Goal: Use online tool/utility: Utilize a website feature to perform a specific function

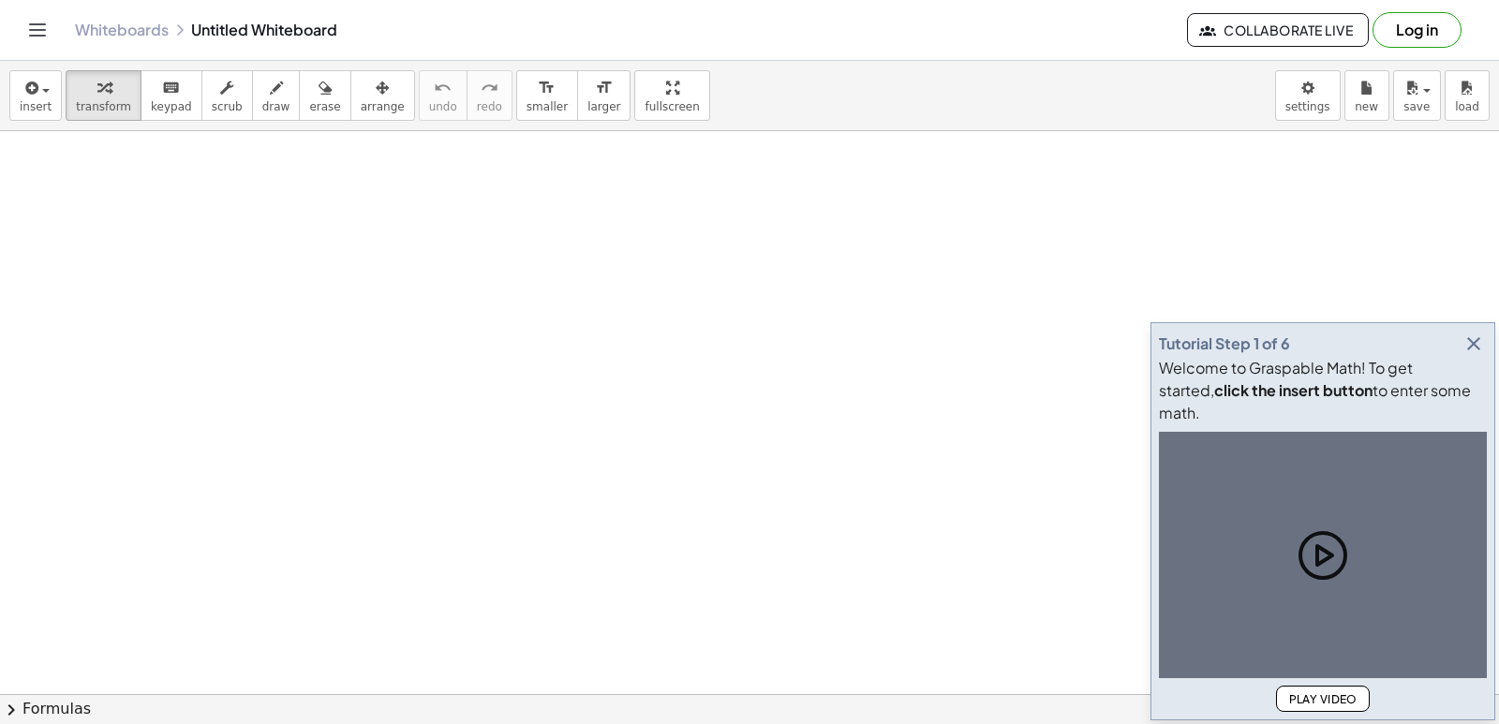
click at [1474, 355] on icon "button" at bounding box center [1473, 344] width 22 height 22
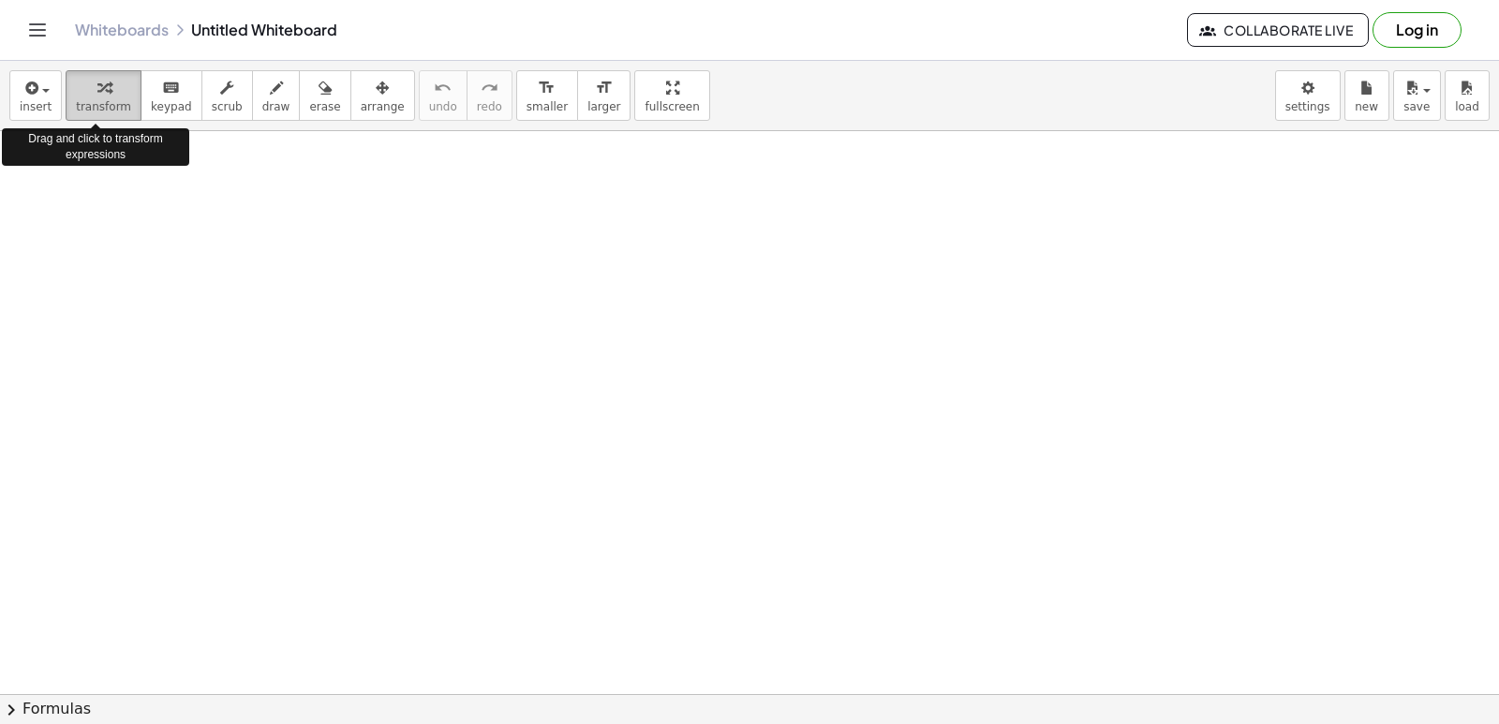
click at [110, 93] on div "button" at bounding box center [103, 87] width 55 height 22
drag, startPoint x: 318, startPoint y: 283, endPoint x: 374, endPoint y: 306, distance: 60.0
drag, startPoint x: 898, startPoint y: 457, endPoint x: 867, endPoint y: 472, distance: 34.4
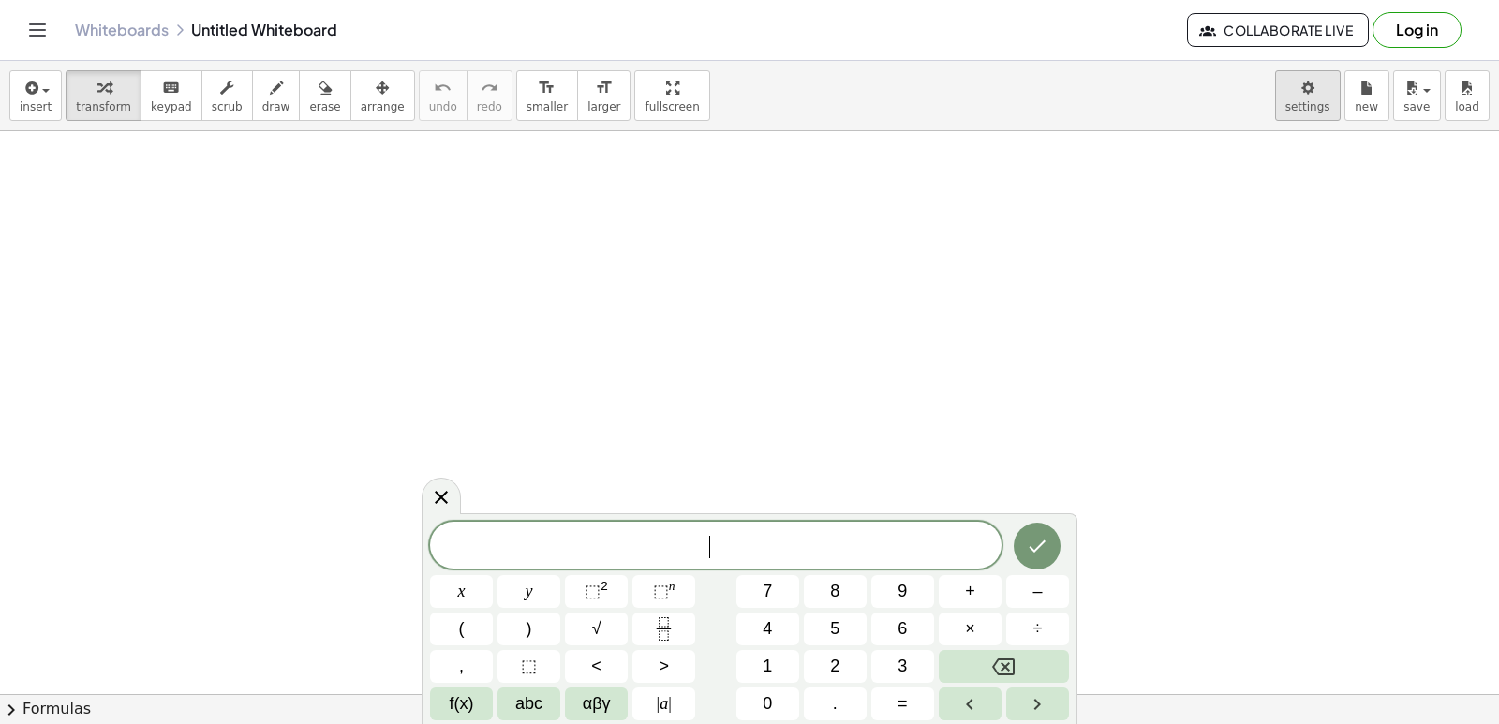
click at [1307, 93] on body "Graspable Math Activities Get Started Activity Bank Assigned Work Classes White…" at bounding box center [749, 362] width 1499 height 724
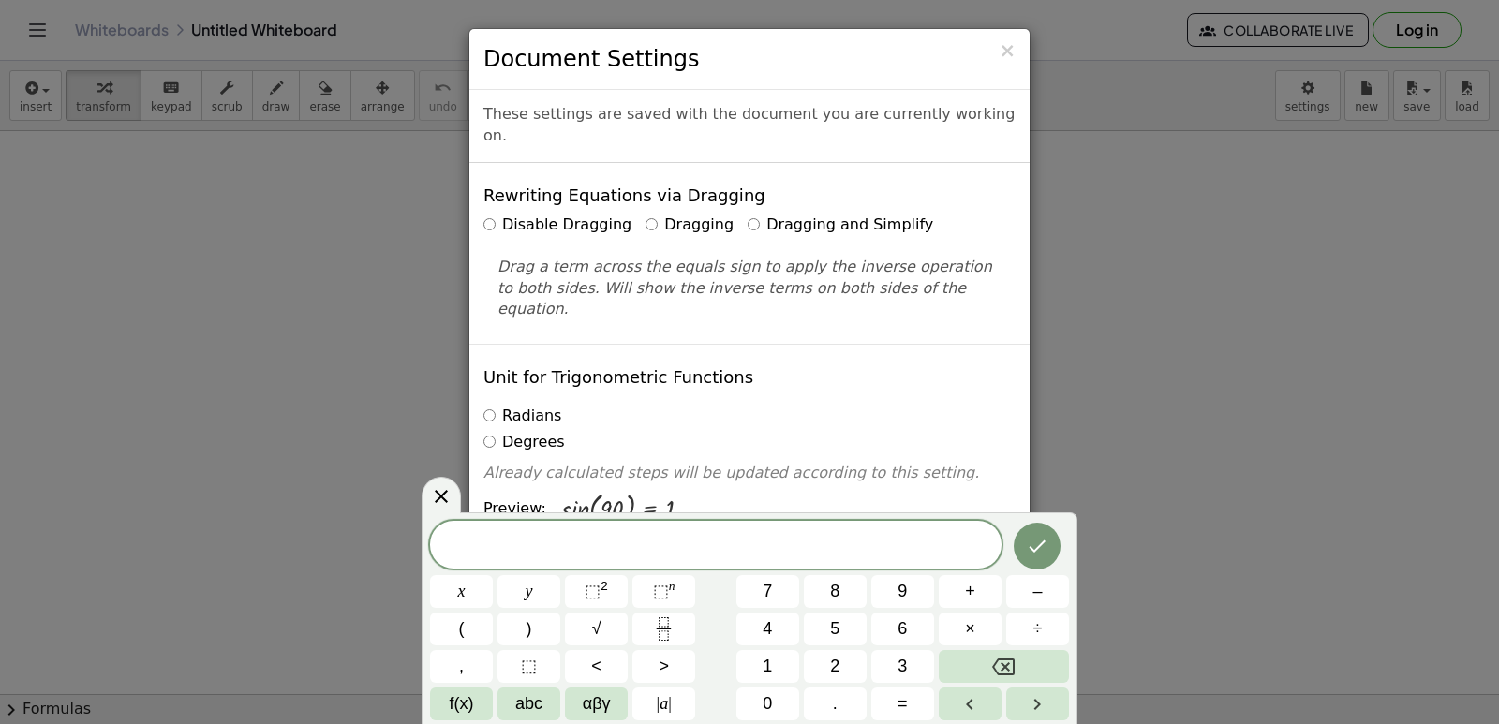
drag, startPoint x: 1307, startPoint y: 93, endPoint x: 1392, endPoint y: 173, distance: 117.3
click at [1391, 164] on div "× Document Settings These settings are saved with the document you are currentl…" at bounding box center [749, 362] width 1499 height 724
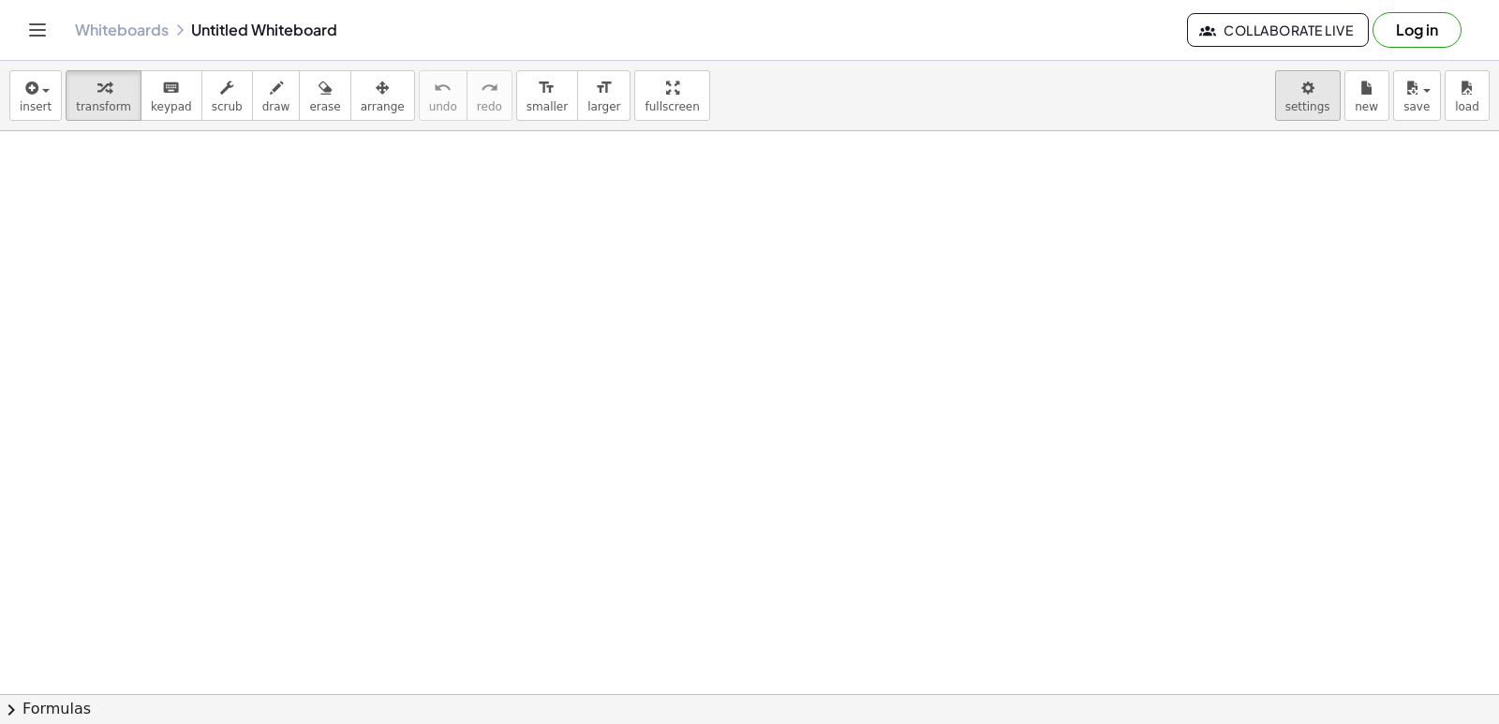
click at [1308, 98] on body "Graspable Math Activities Get Started Activity Bank Assigned Work Classes White…" at bounding box center [749, 362] width 1499 height 724
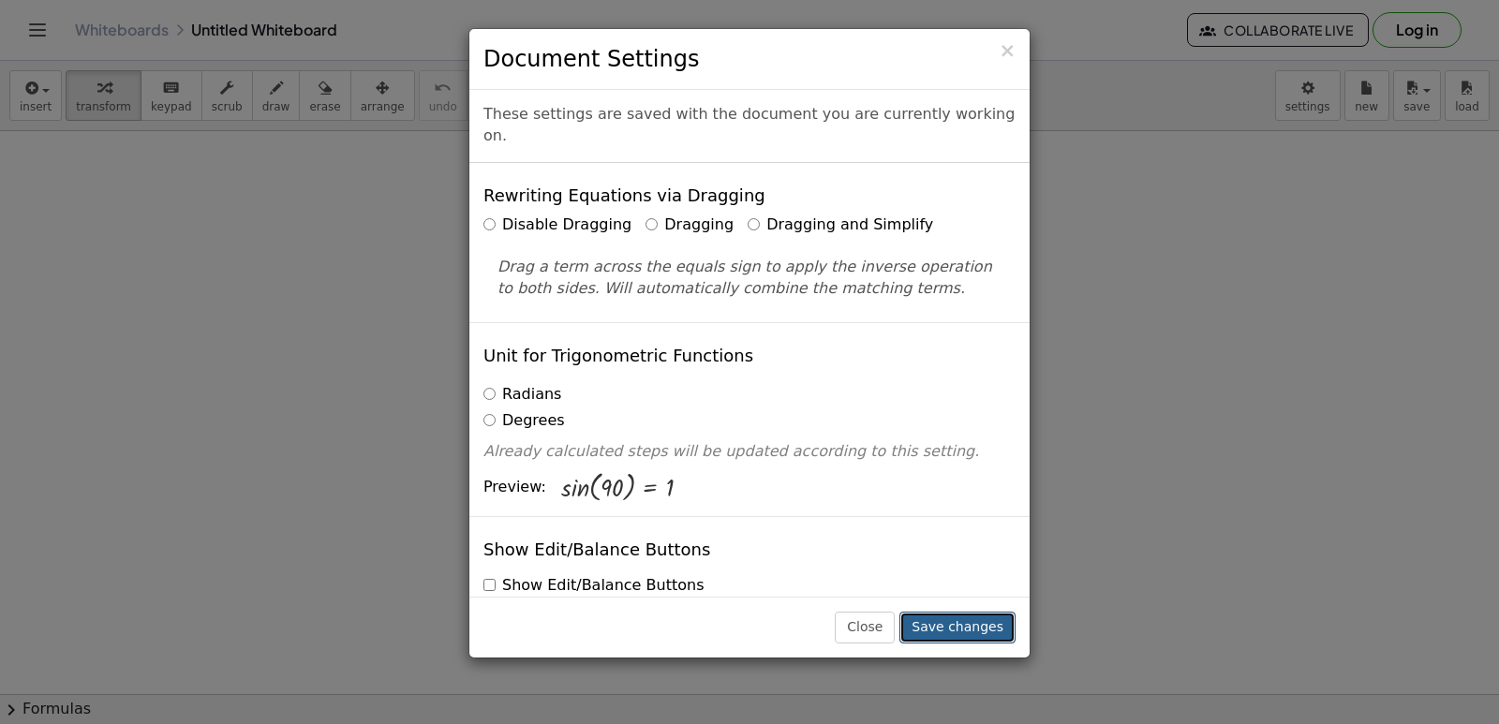
click at [983, 616] on button "Save changes" at bounding box center [957, 628] width 116 height 32
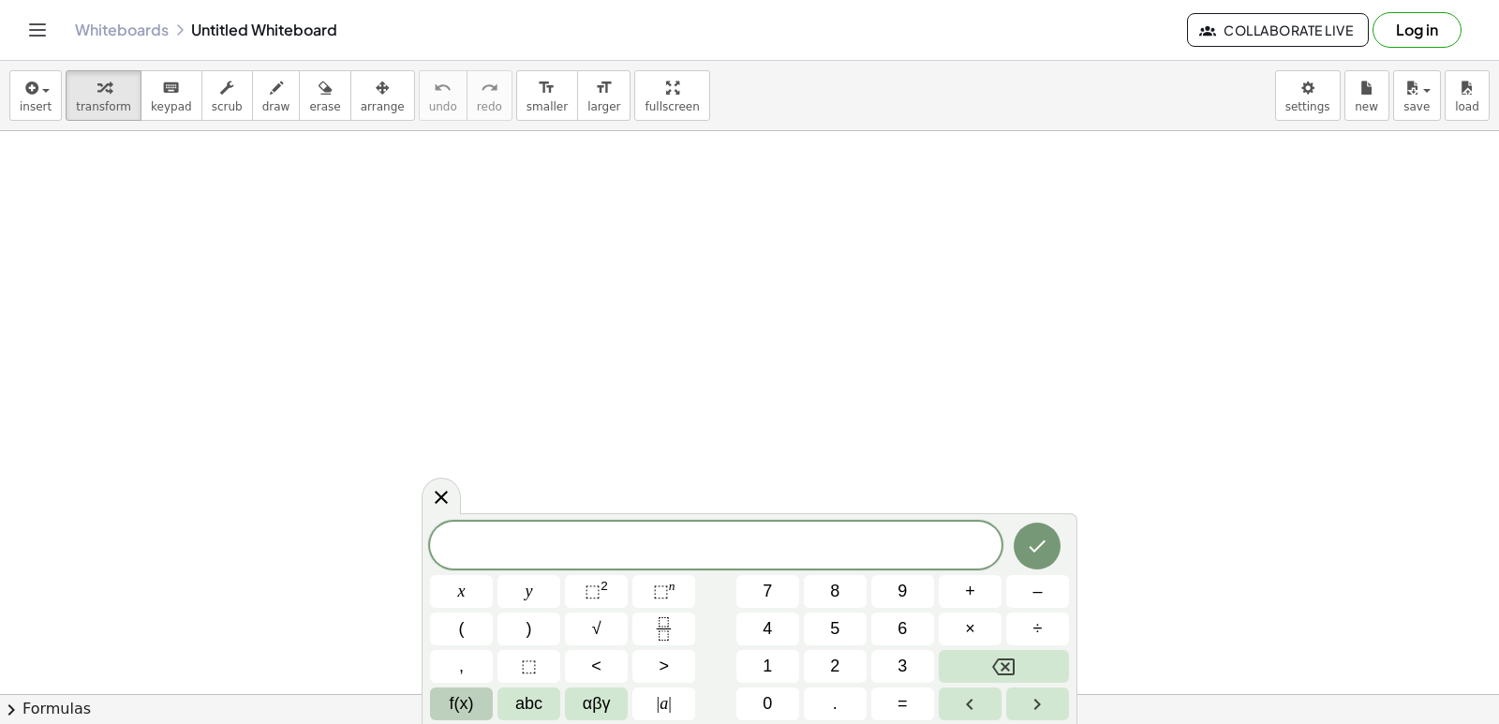
click at [479, 701] on button "f(x)" at bounding box center [461, 704] width 63 height 33
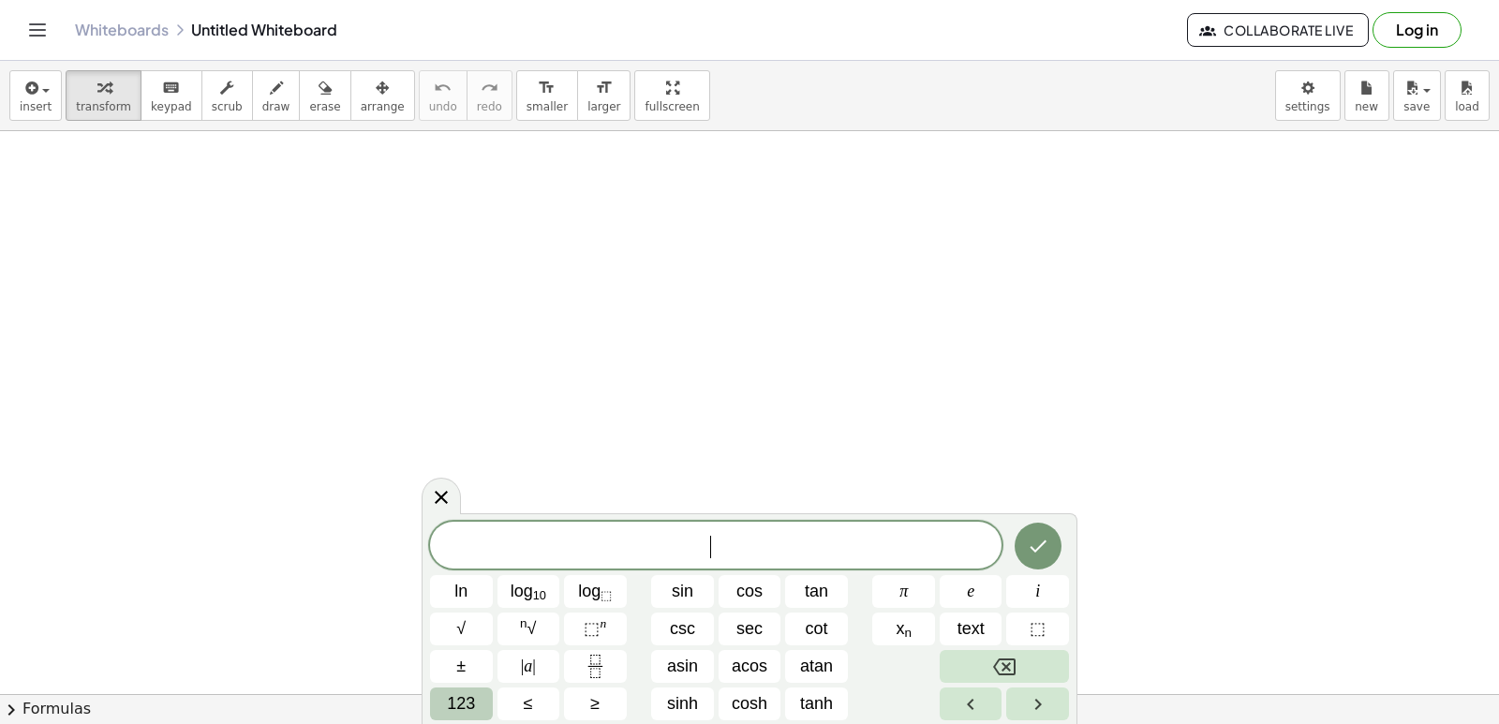
click at [473, 704] on span "123" at bounding box center [461, 703] width 28 height 25
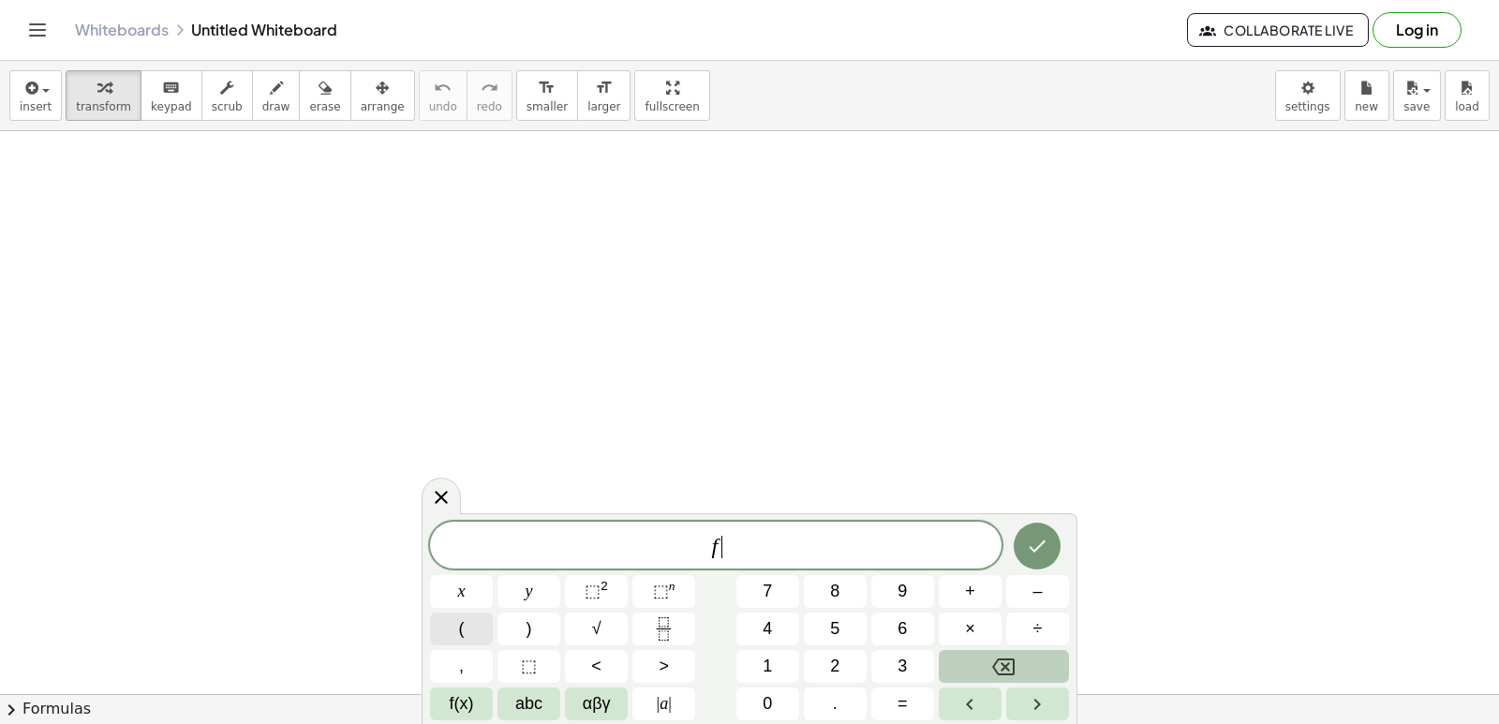
click at [447, 631] on button "(" at bounding box center [461, 629] width 63 height 33
click at [508, 630] on button ")" at bounding box center [528, 629] width 63 height 33
click at [906, 700] on span "=" at bounding box center [902, 703] width 10 height 25
click at [845, 628] on button "5" at bounding box center [835, 629] width 63 height 33
click at [480, 698] on button "f(x)" at bounding box center [461, 704] width 63 height 33
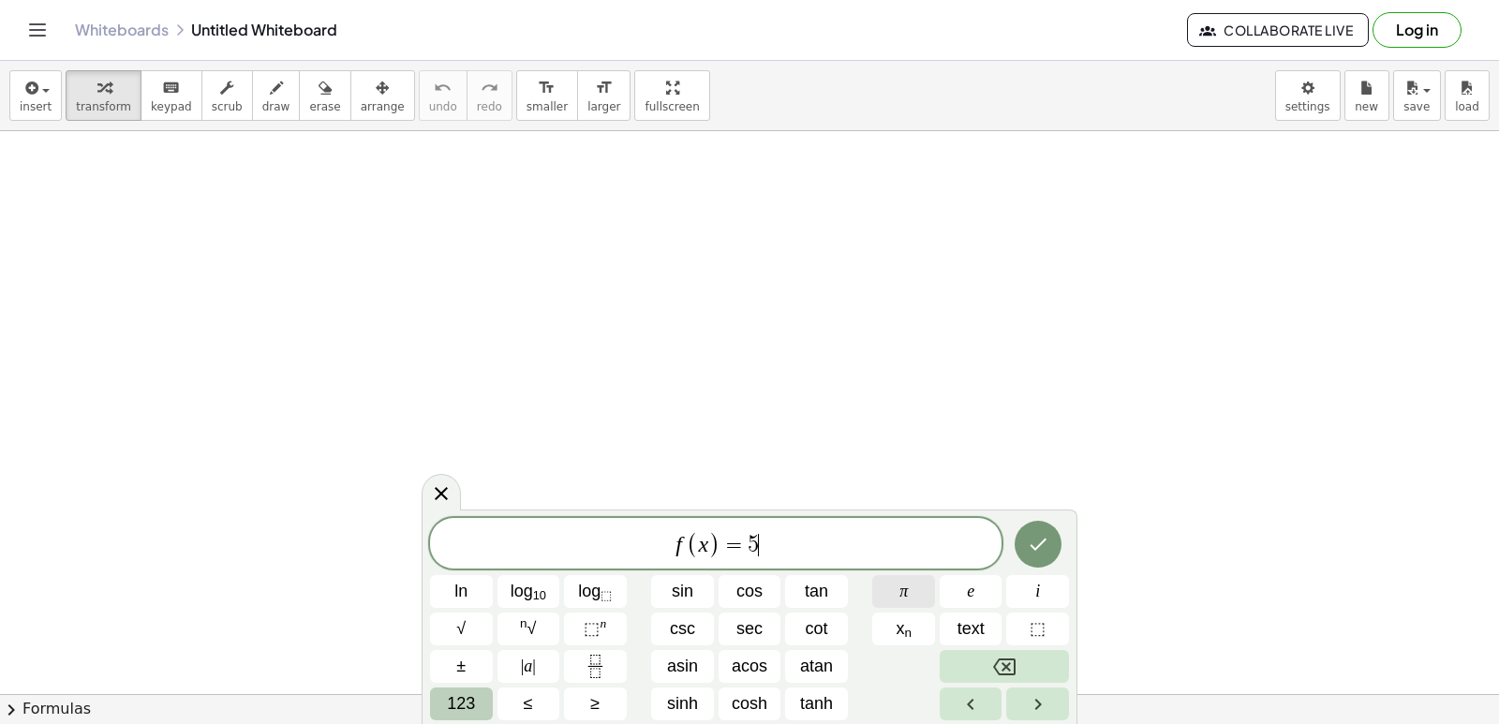
click at [900, 588] on span "π" at bounding box center [903, 591] width 8 height 25
click at [1036, 536] on icon "Done" at bounding box center [1038, 544] width 22 height 22
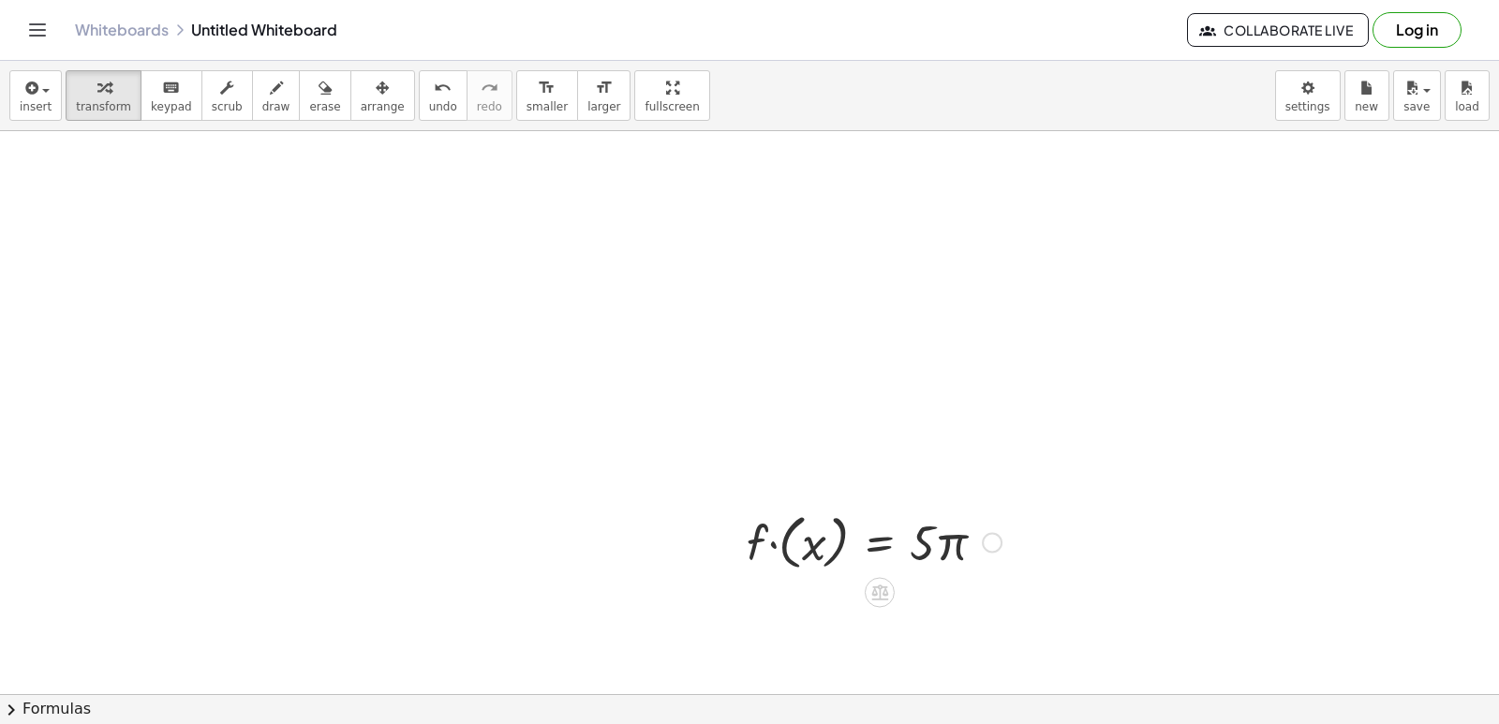
drag, startPoint x: 954, startPoint y: 538, endPoint x: 914, endPoint y: 550, distance: 41.2
click at [950, 540] on div at bounding box center [874, 541] width 274 height 68
drag, startPoint x: 841, startPoint y: 539, endPoint x: 827, endPoint y: 545, distance: 15.5
click at [828, 545] on div at bounding box center [874, 541] width 274 height 68
drag, startPoint x: 827, startPoint y: 545, endPoint x: 862, endPoint y: 506, distance: 52.4
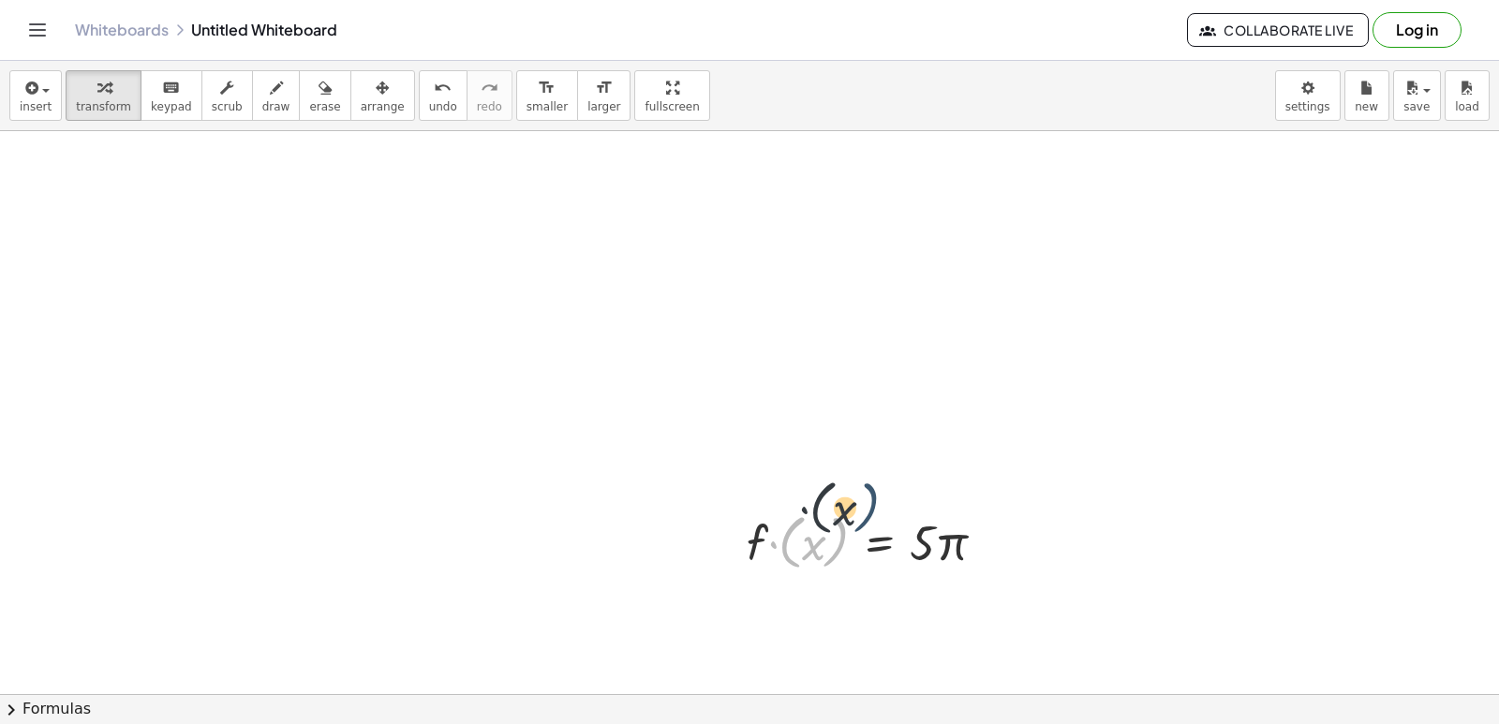
click at [862, 506] on div "· ( x ) · f · ( x ) = · 5 · π" at bounding box center [866, 541] width 297 height 78
click at [941, 555] on div at bounding box center [874, 541] width 274 height 68
drag, startPoint x: 941, startPoint y: 555, endPoint x: 941, endPoint y: 565, distance: 10.3
click at [941, 565] on div at bounding box center [874, 541] width 274 height 68
click at [926, 543] on div at bounding box center [874, 541] width 274 height 68
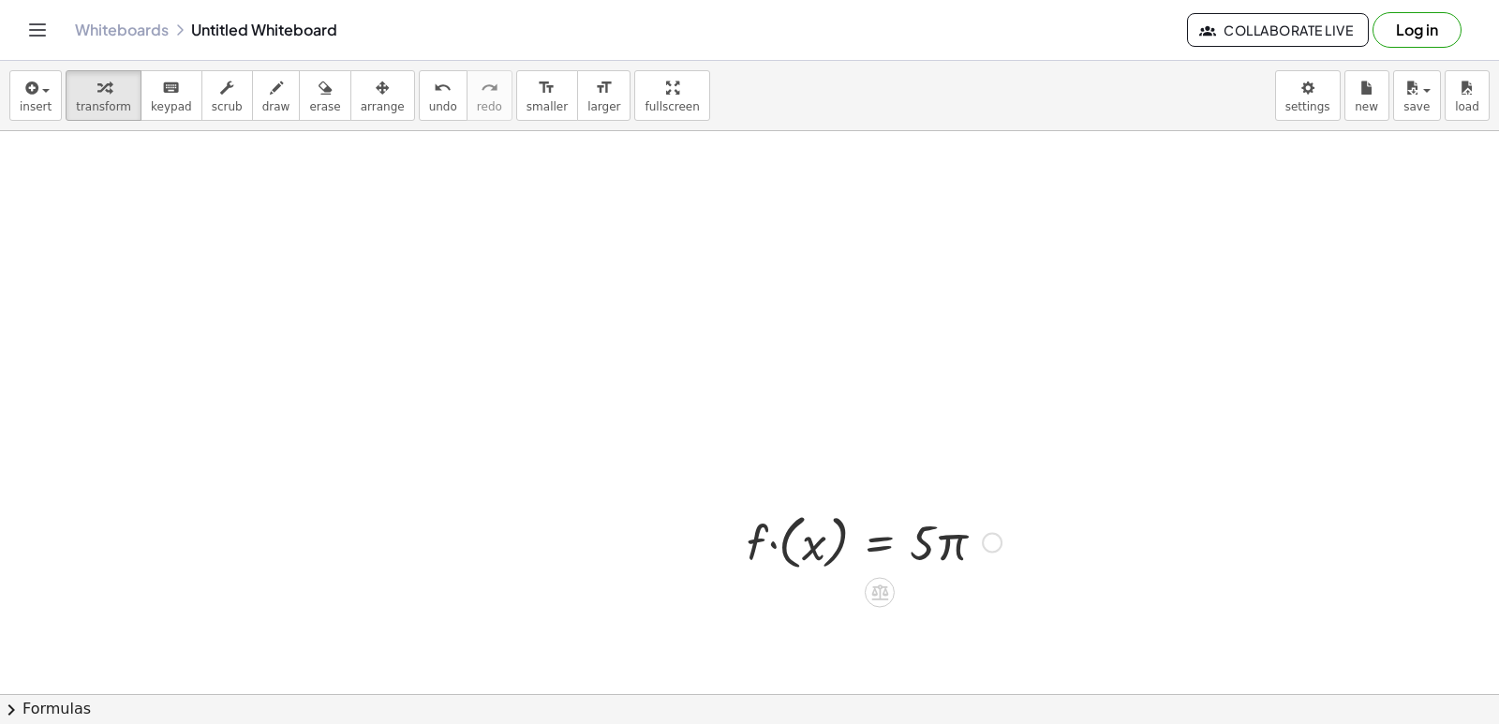
click at [926, 543] on div at bounding box center [874, 541] width 274 height 68
click at [926, 546] on div at bounding box center [874, 541] width 274 height 68
click at [876, 547] on div at bounding box center [874, 541] width 274 height 68
click at [0, 0] on span at bounding box center [0, 0] width 0 height 0
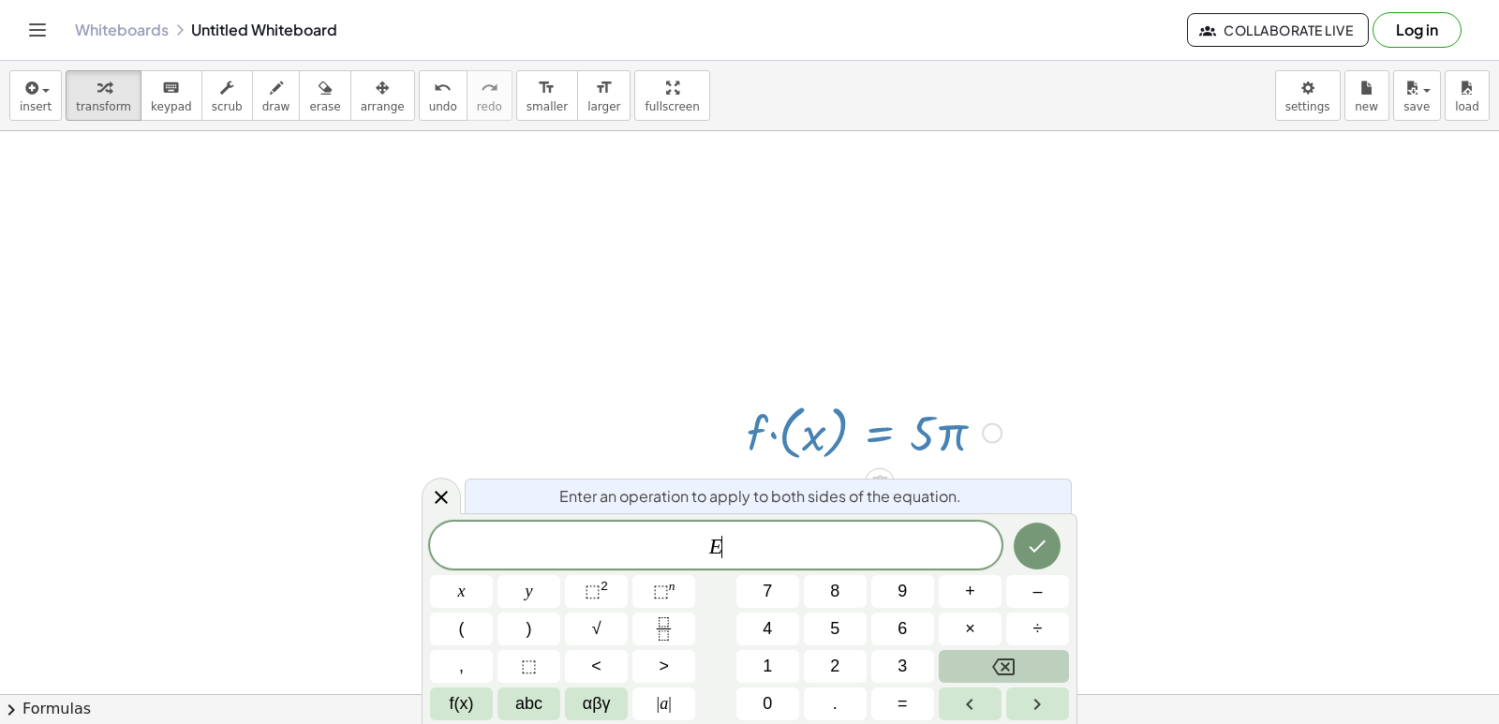
scroll to position [113, 0]
click at [1059, 406] on div at bounding box center [749, 642] width 1499 height 1248
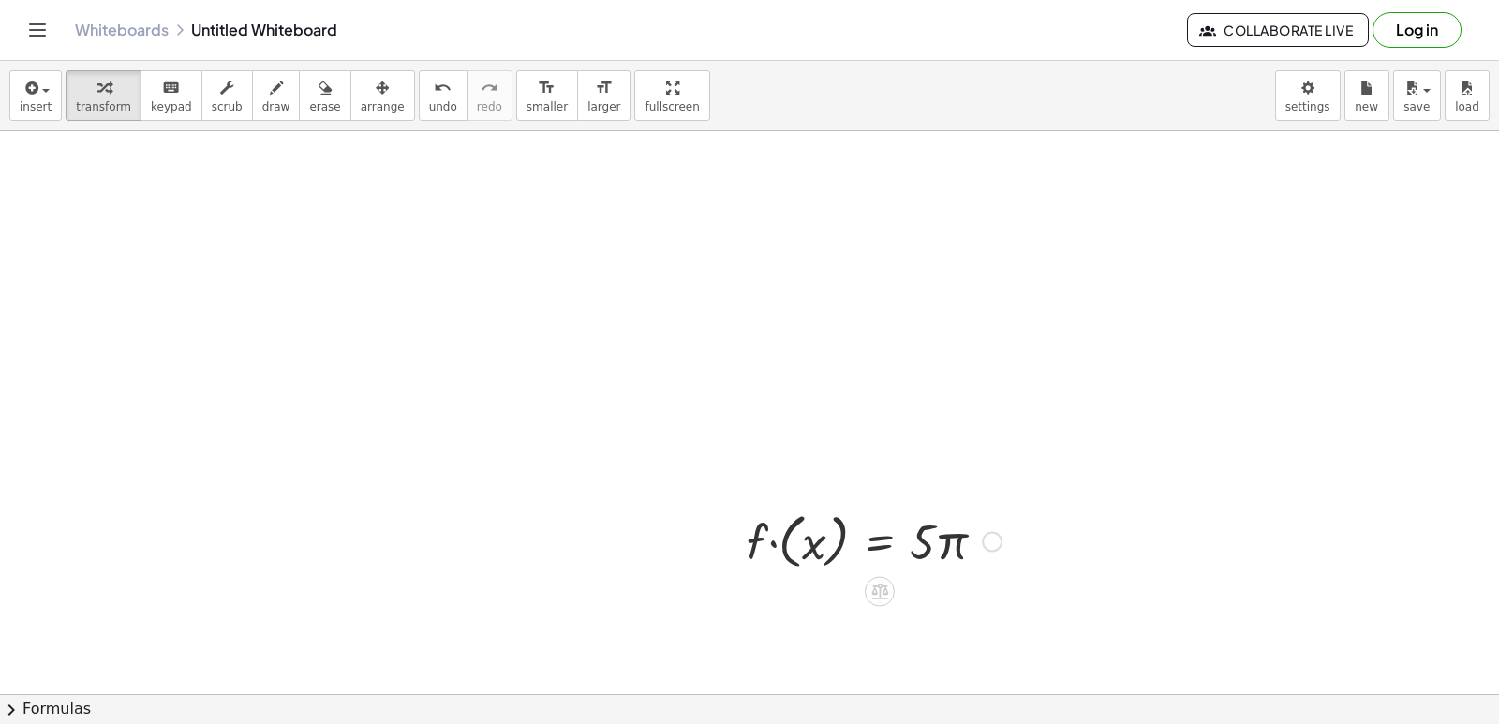
scroll to position [0, 0]
click at [748, 540] on div at bounding box center [874, 541] width 274 height 68
click at [775, 545] on div at bounding box center [874, 541] width 274 height 68
click at [870, 608] on div at bounding box center [874, 607] width 274 height 64
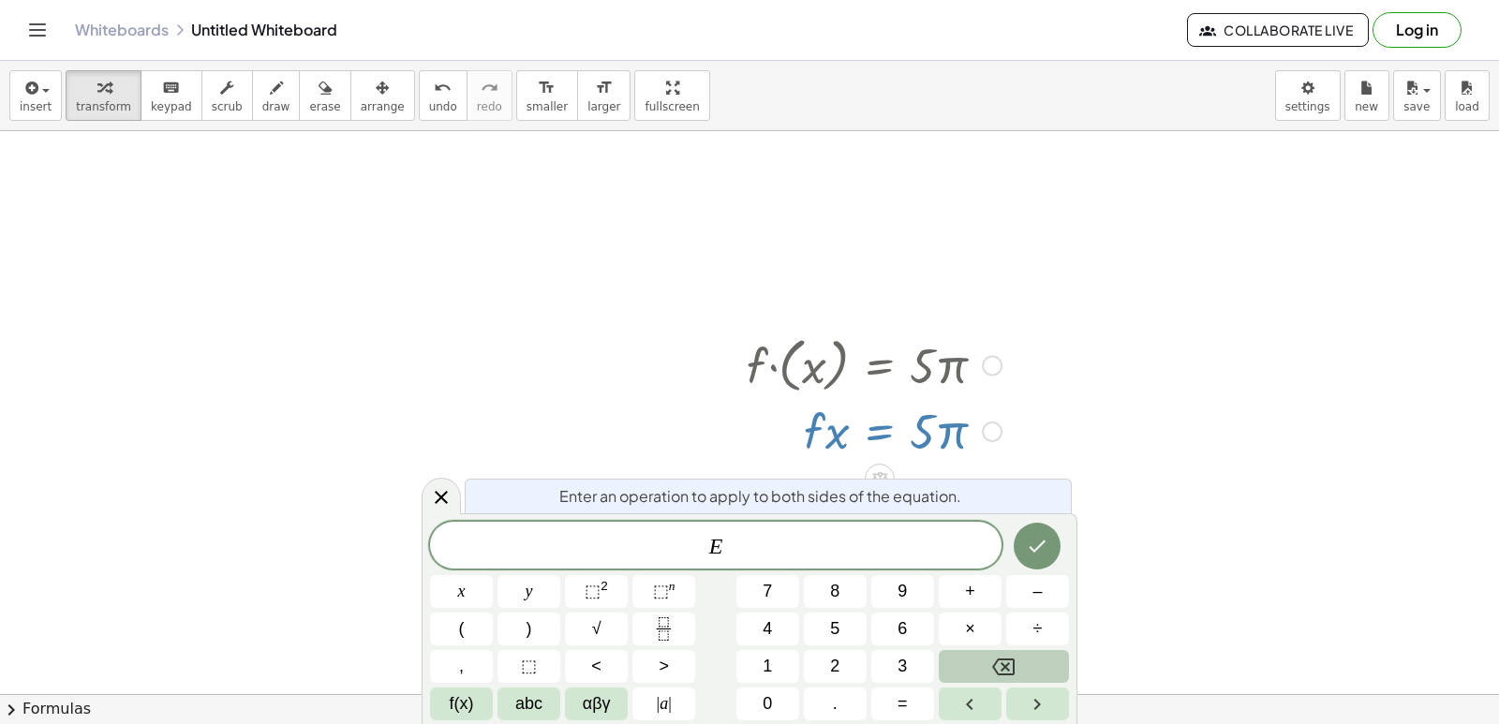
click at [1131, 449] on div at bounding box center [749, 578] width 1499 height 1248
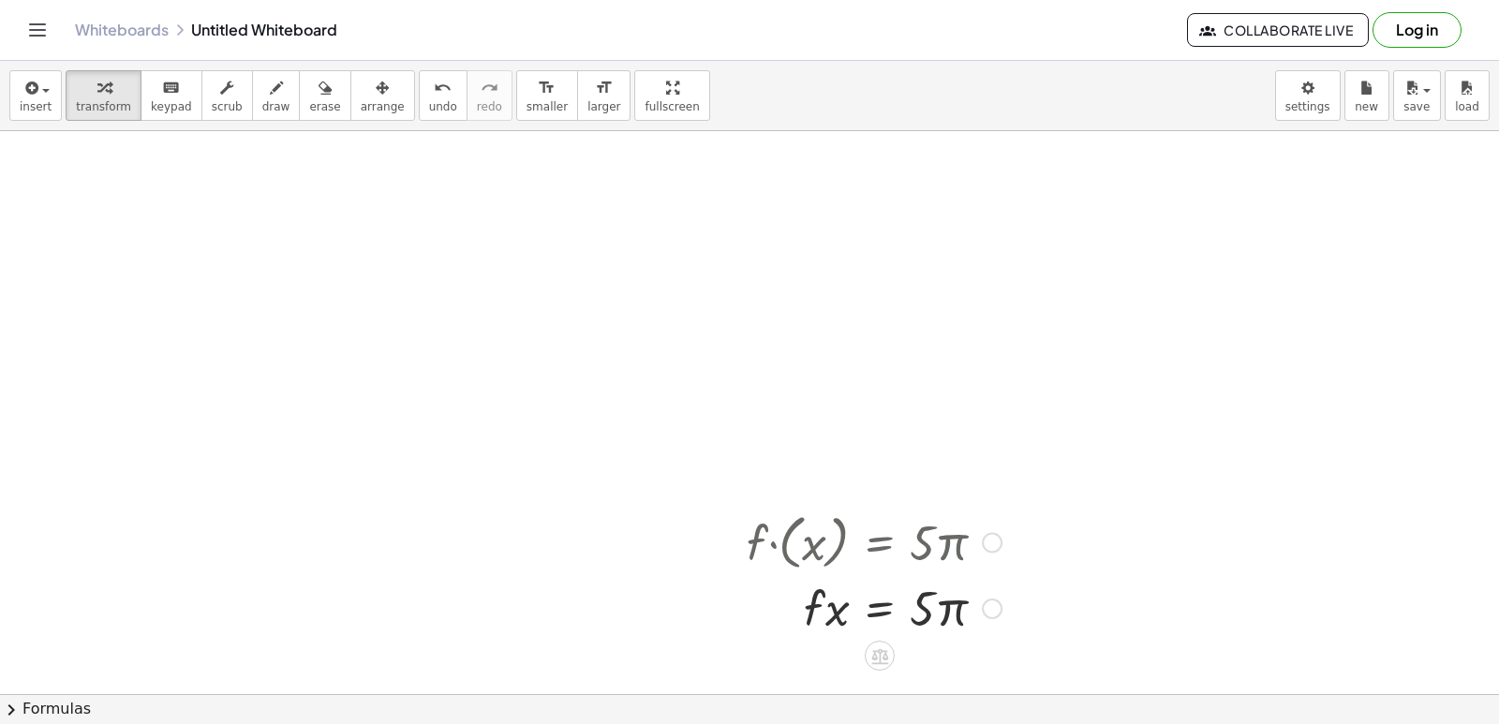
click at [954, 611] on div at bounding box center [874, 607] width 274 height 64
drag, startPoint x: 923, startPoint y: 615, endPoint x: 873, endPoint y: 625, distance: 50.5
click at [922, 617] on div at bounding box center [874, 607] width 274 height 64
click at [839, 609] on div at bounding box center [874, 607] width 274 height 64
click at [807, 607] on div at bounding box center [874, 607] width 274 height 64
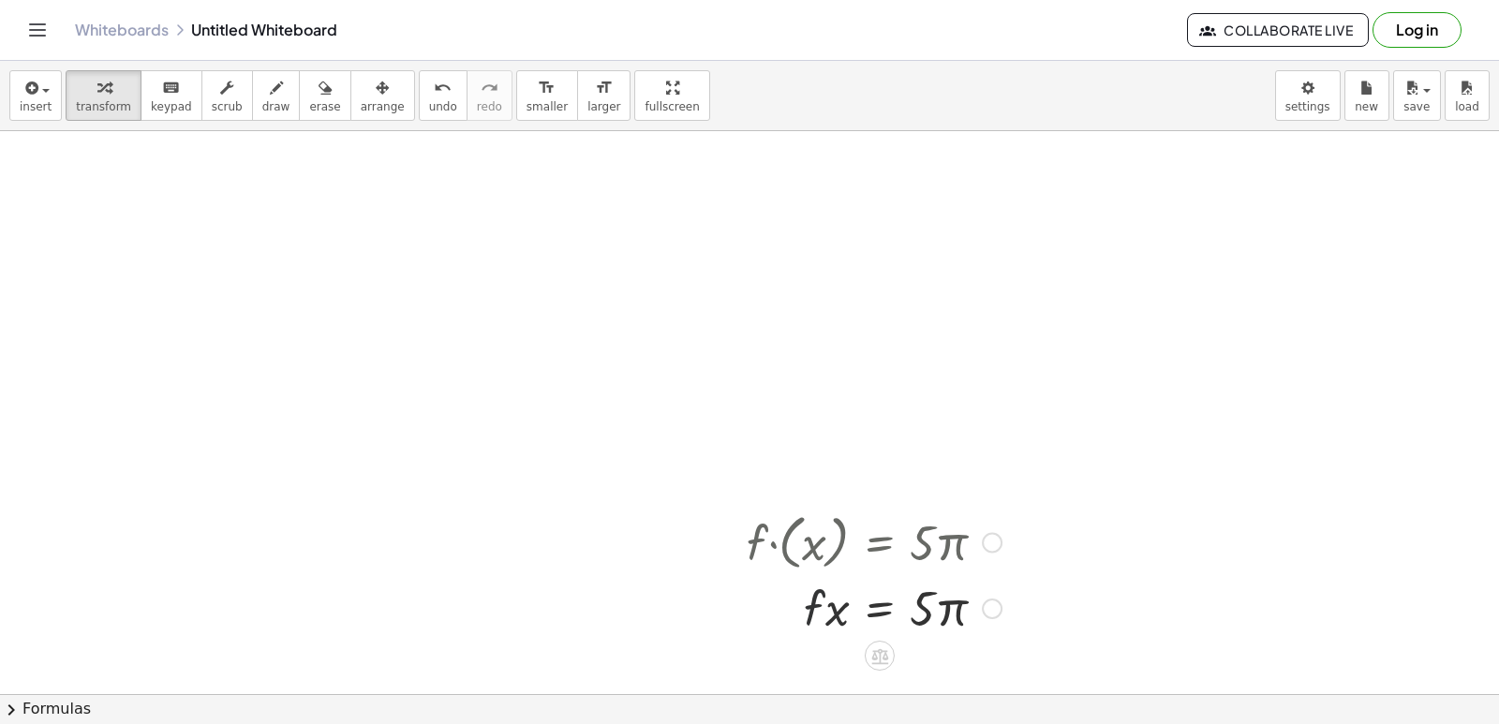
click at [830, 608] on div at bounding box center [874, 607] width 274 height 64
click at [836, 617] on div at bounding box center [874, 607] width 274 height 64
click at [899, 607] on div at bounding box center [874, 607] width 274 height 64
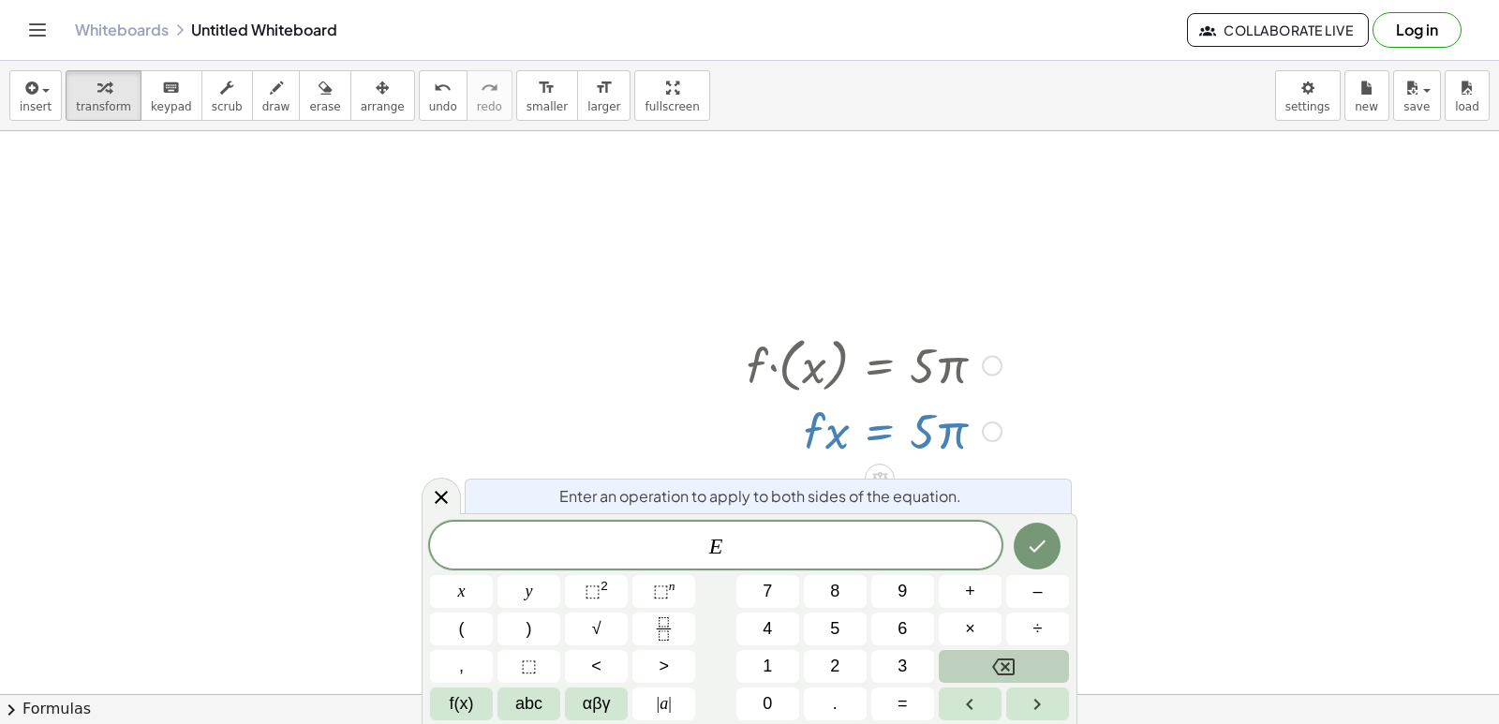
click at [1133, 511] on div at bounding box center [749, 578] width 1499 height 1248
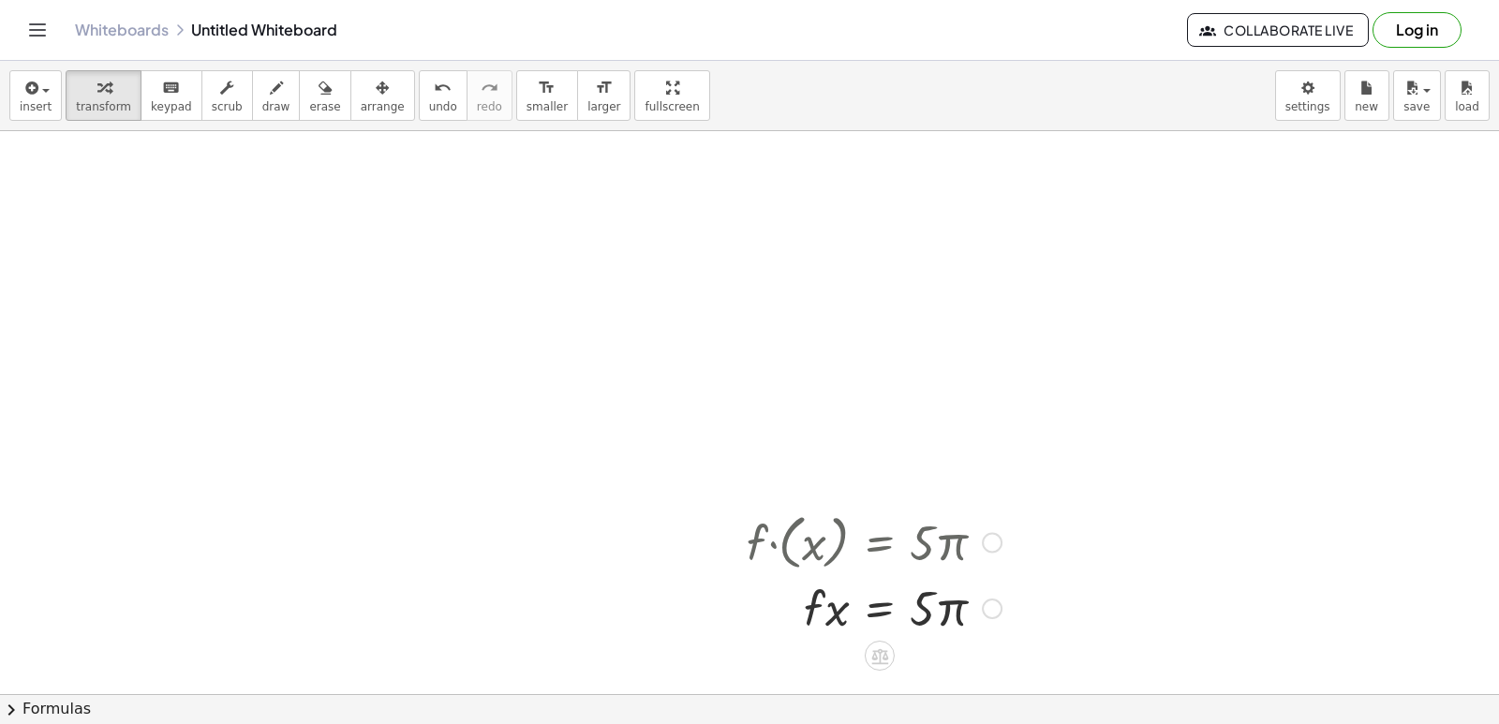
click at [924, 614] on div at bounding box center [874, 607] width 274 height 64
click at [922, 615] on div at bounding box center [874, 607] width 274 height 64
click at [951, 620] on div at bounding box center [874, 607] width 274 height 64
click at [877, 653] on icon at bounding box center [879, 656] width 20 height 20
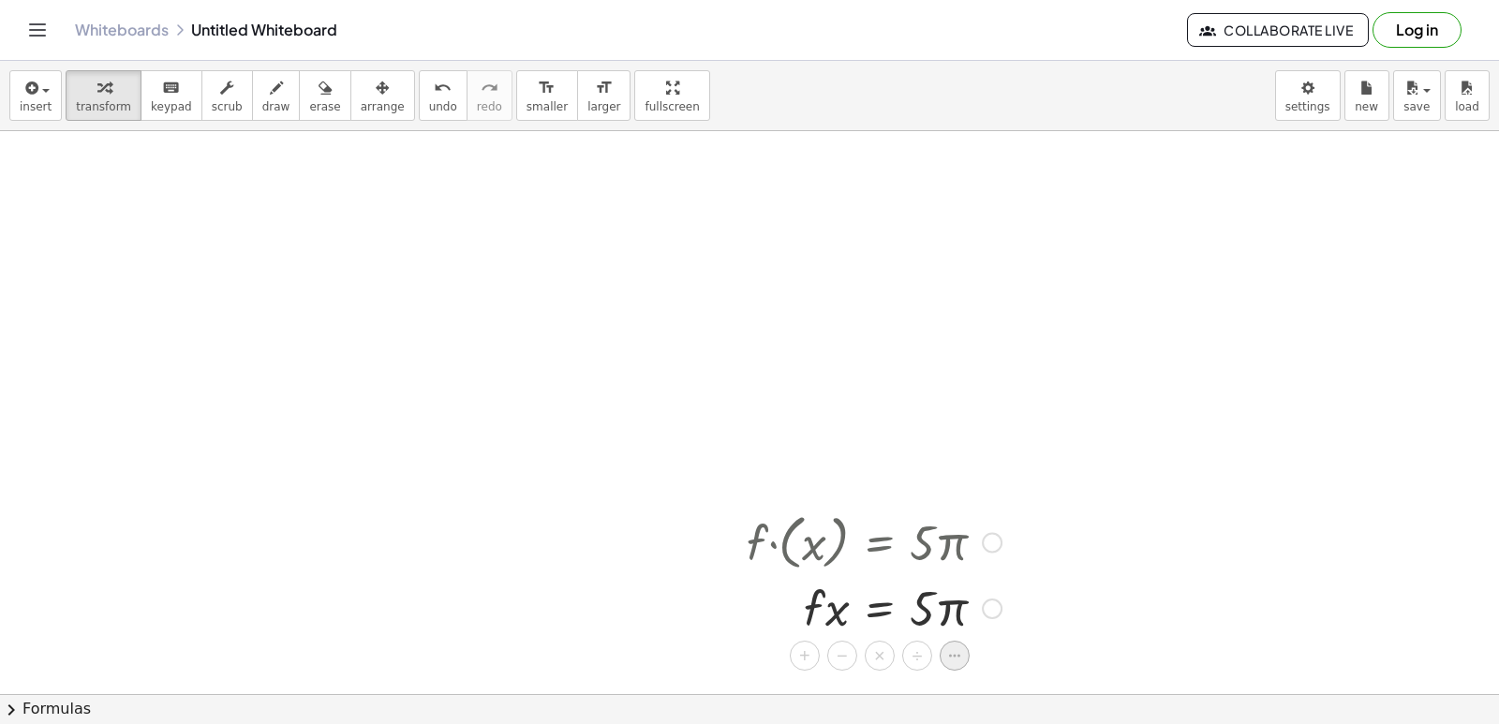
click at [949, 655] on icon at bounding box center [954, 656] width 11 height 3
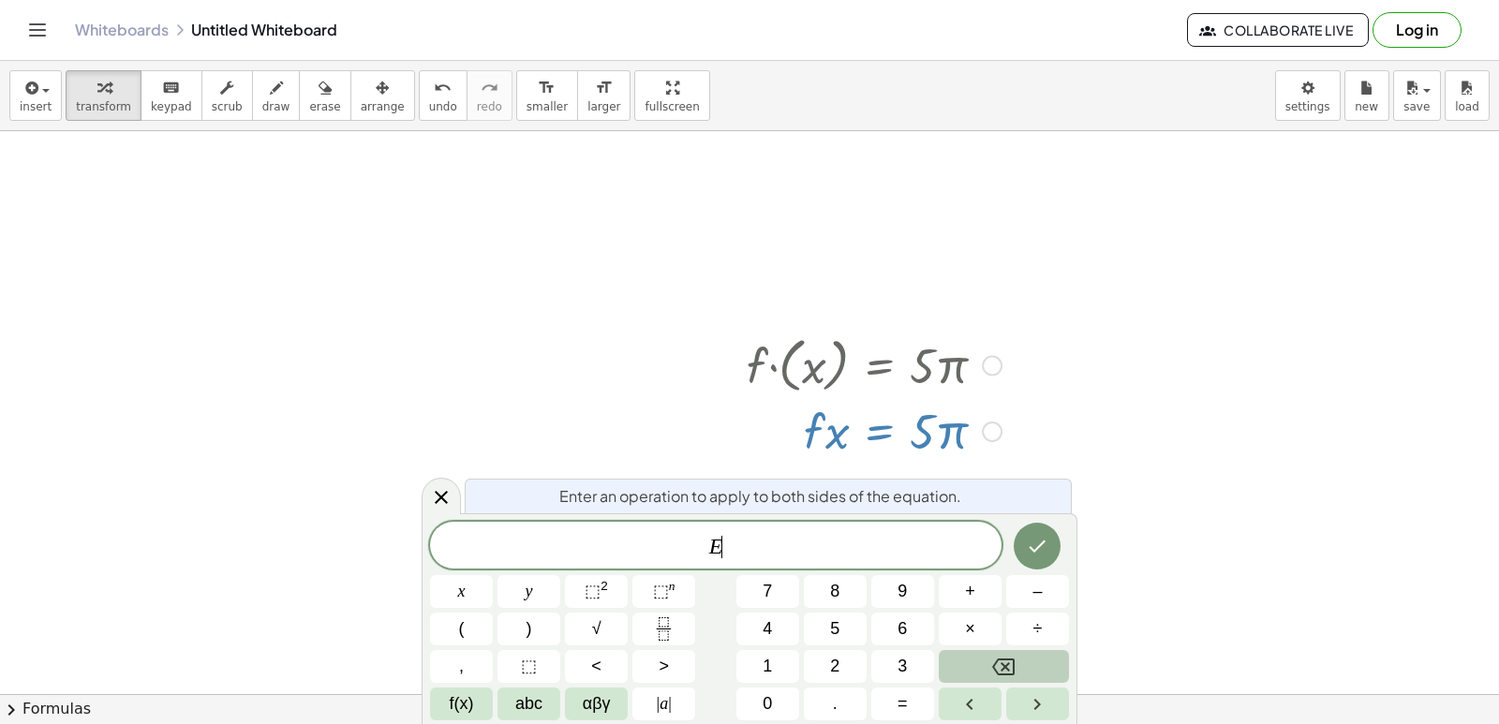
scroll to position [177, 0]
click at [1030, 661] on button "Backspace" at bounding box center [1004, 666] width 130 height 33
click at [1181, 318] on div at bounding box center [749, 578] width 1499 height 1248
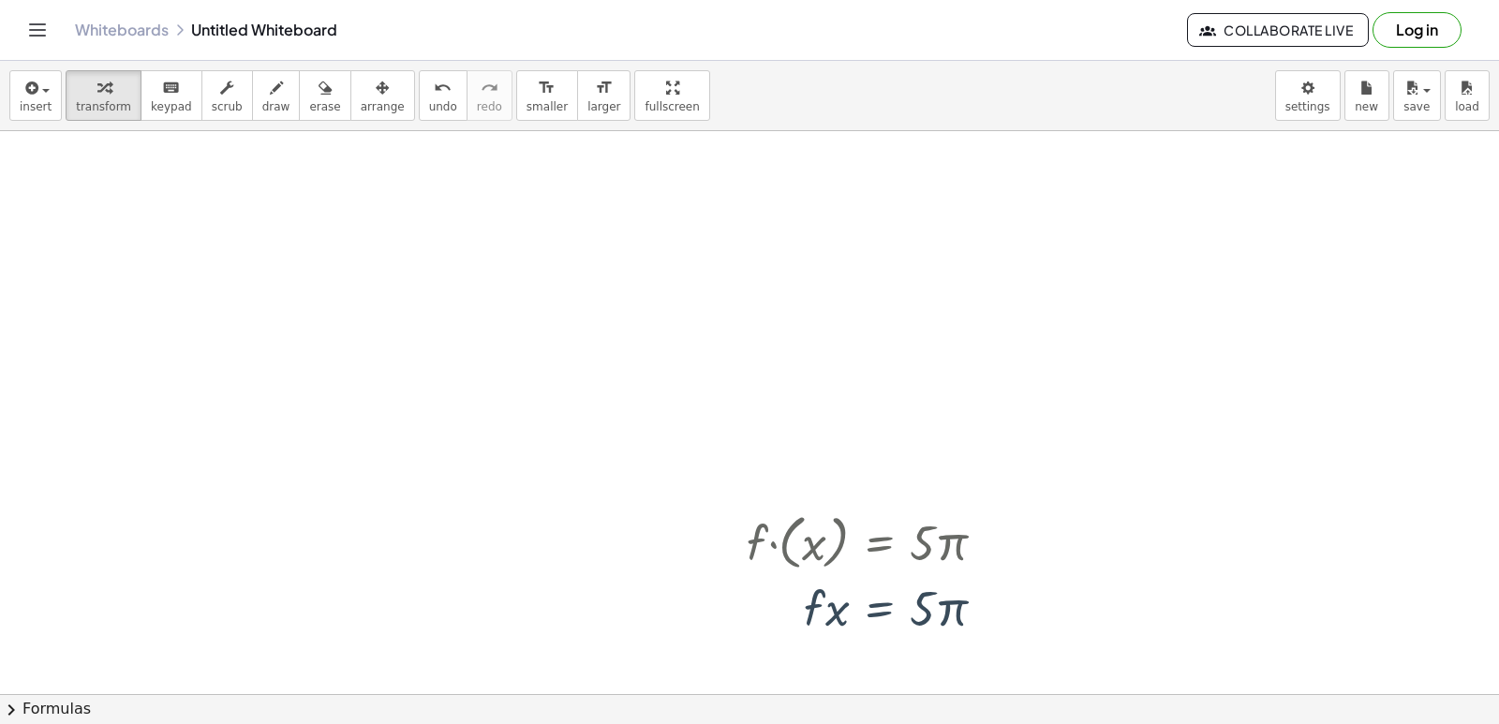
scroll to position [0, 0]
click at [985, 707] on button "chevron_right Formulas" at bounding box center [749, 709] width 1499 height 30
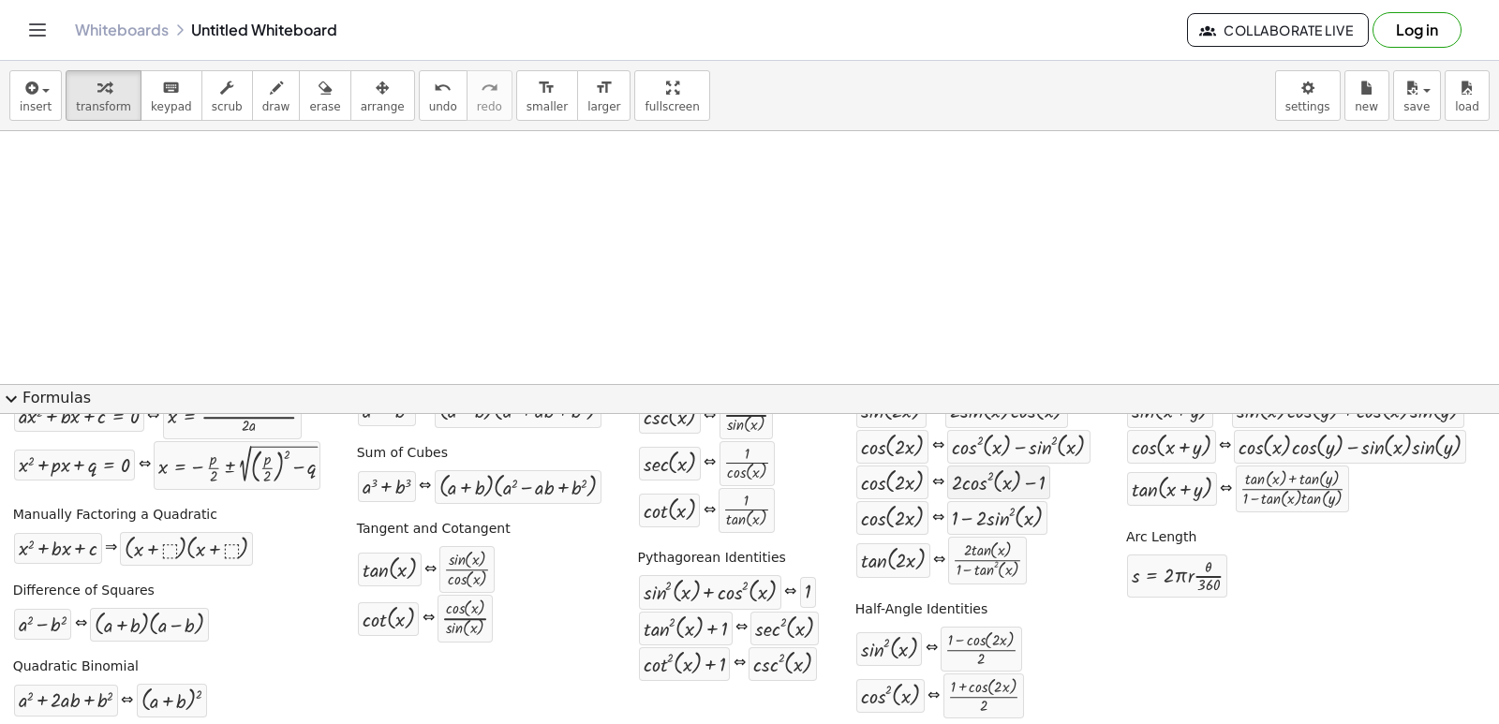
scroll to position [96, 0]
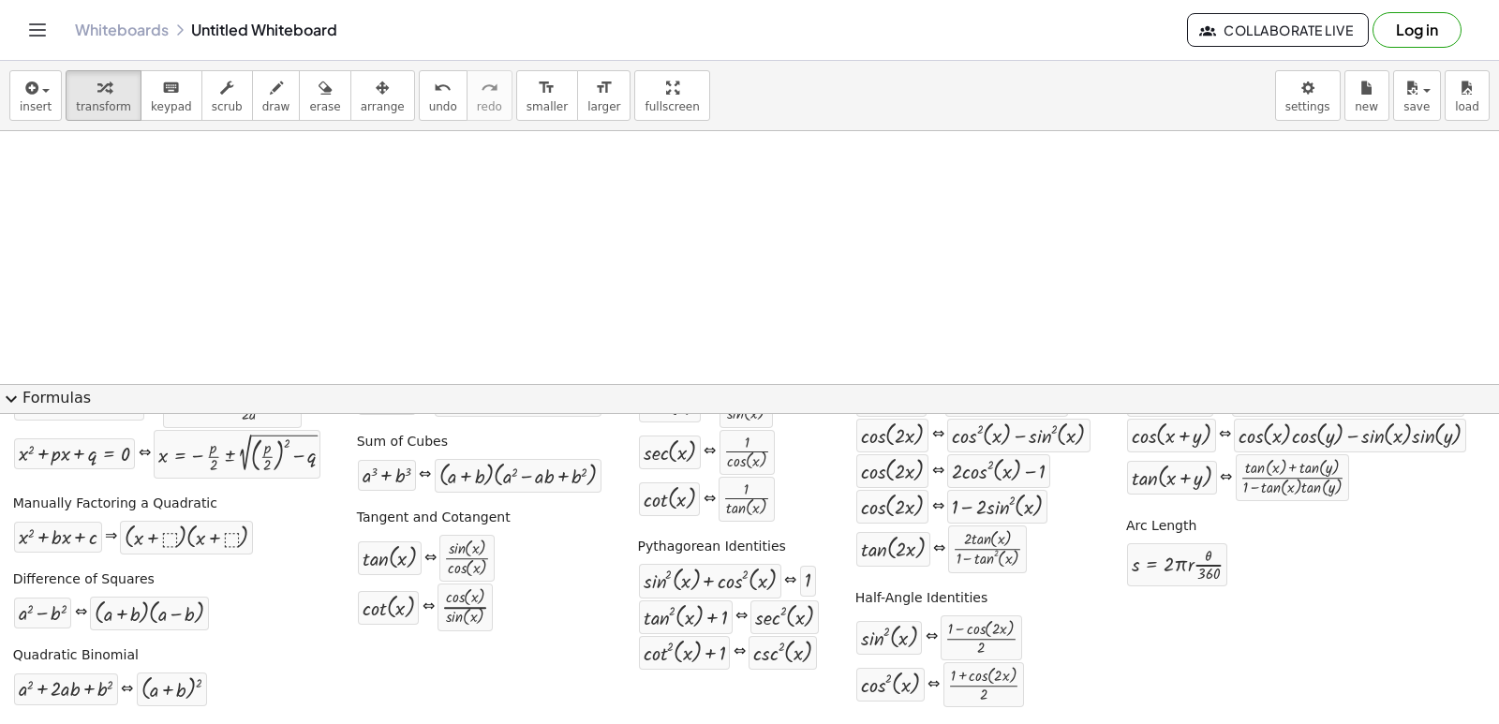
click at [645, 620] on div at bounding box center [686, 617] width 84 height 24
click at [649, 620] on div at bounding box center [686, 617] width 84 height 24
drag, startPoint x: 674, startPoint y: 389, endPoint x: 705, endPoint y: 244, distance: 148.5
click at [691, 298] on div "insert select one: Math Expression Function Text Youtube Video Graphing Geometr…" at bounding box center [749, 392] width 1499 height 663
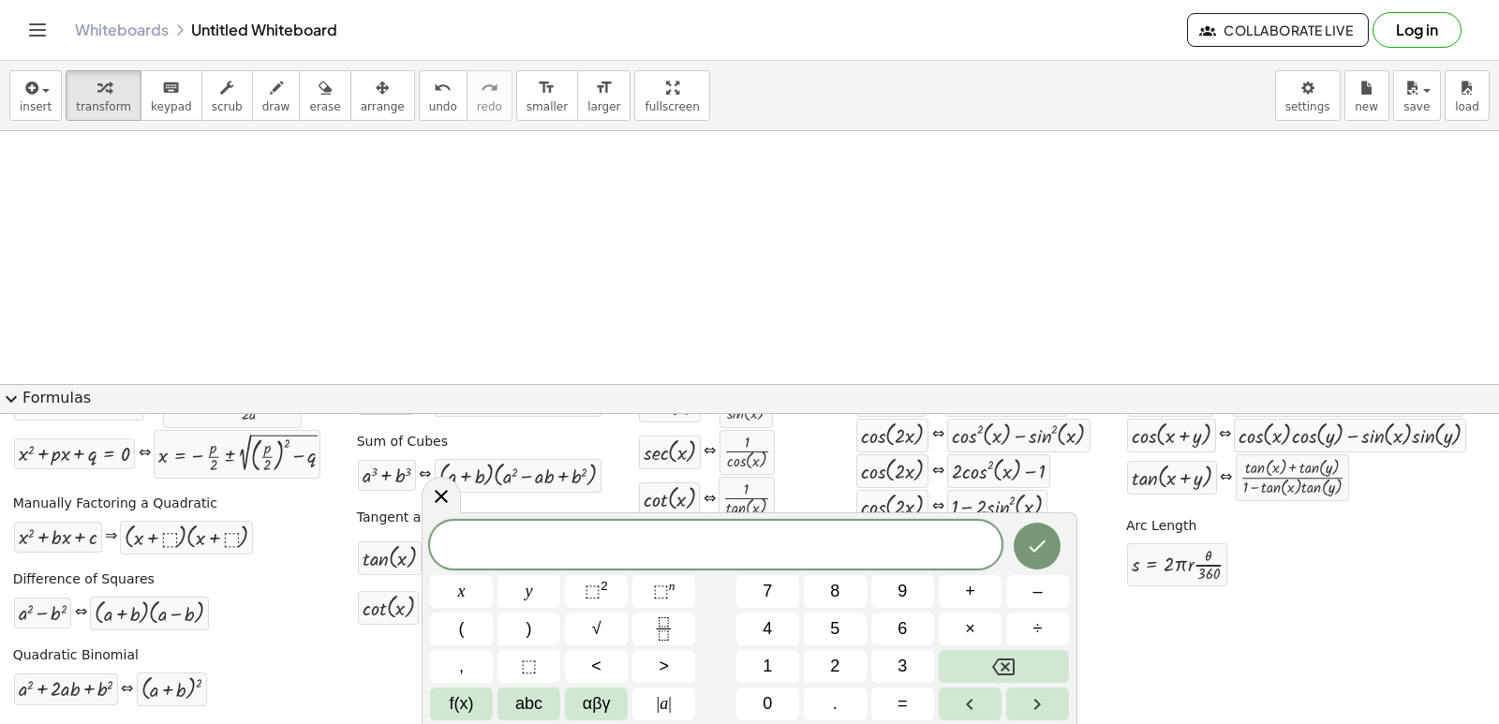
click at [12, 400] on span "expand_more" at bounding box center [11, 399] width 22 height 22
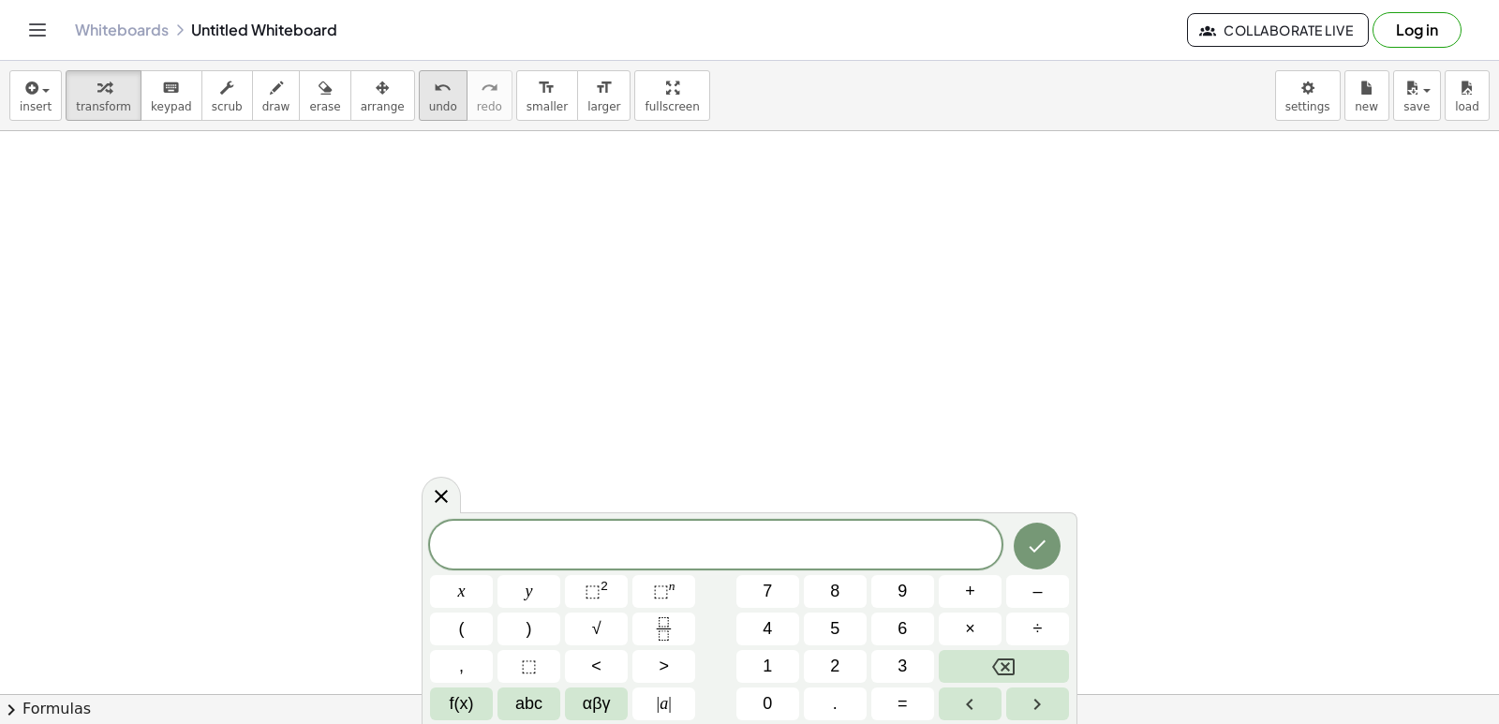
click at [429, 103] on span "undo" at bounding box center [443, 106] width 28 height 13
